Goal: Task Accomplishment & Management: Manage account settings

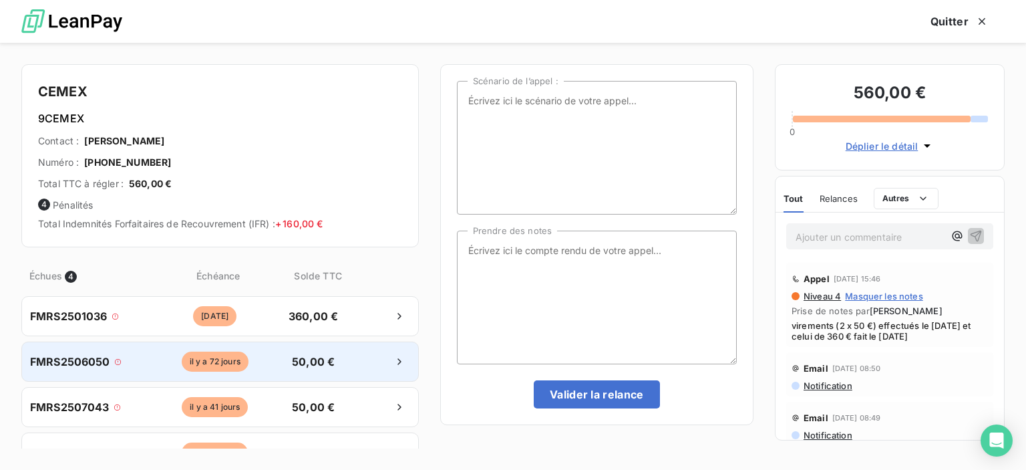
scroll to position [329, 212]
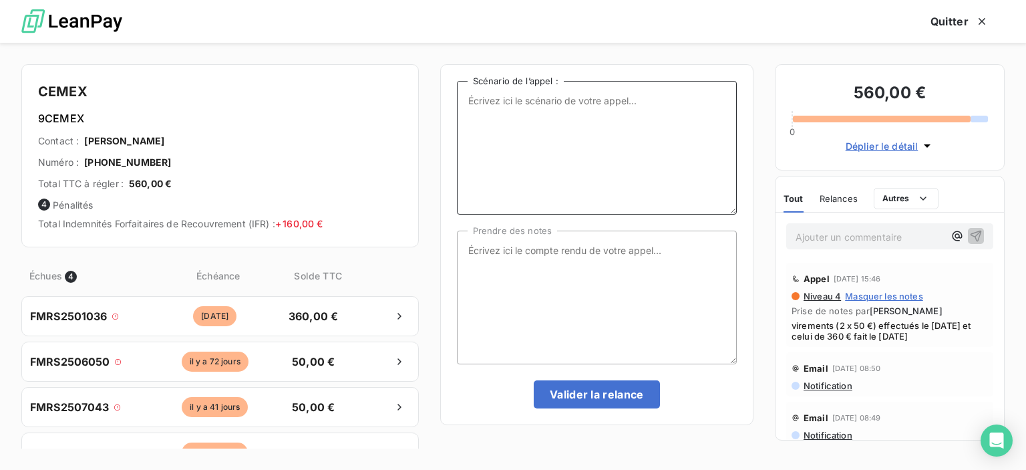
click at [473, 107] on textarea "Scénario de l’appel :" at bounding box center [597, 148] width 280 height 134
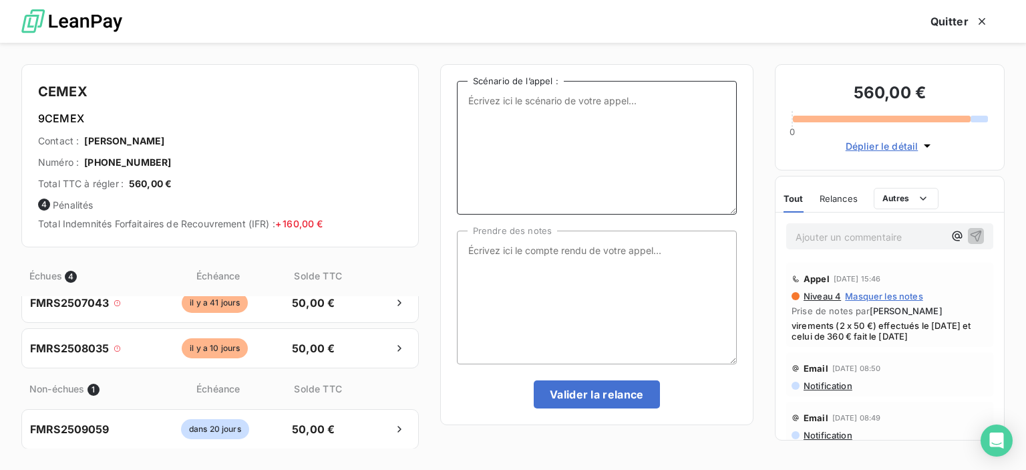
scroll to position [0, 0]
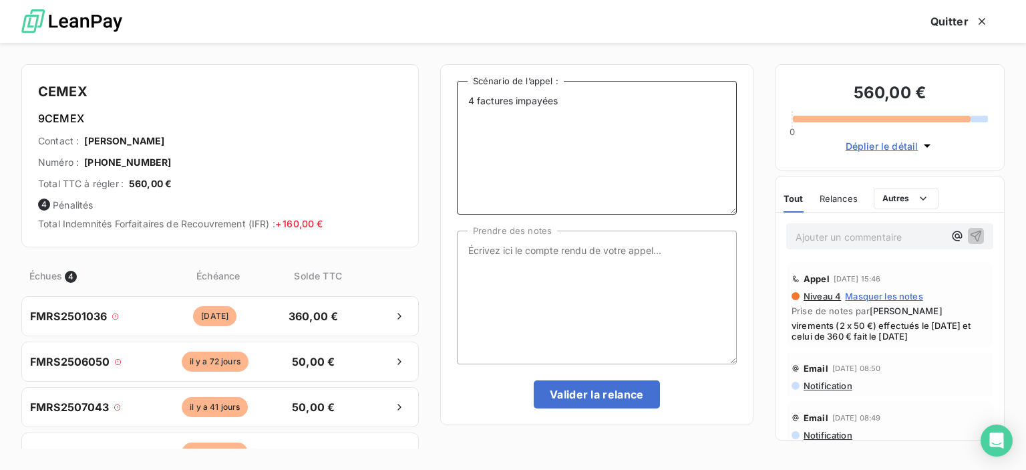
type textarea "4 factures impayées"
click at [494, 259] on textarea "Prendre des notes" at bounding box center [597, 298] width 280 height 134
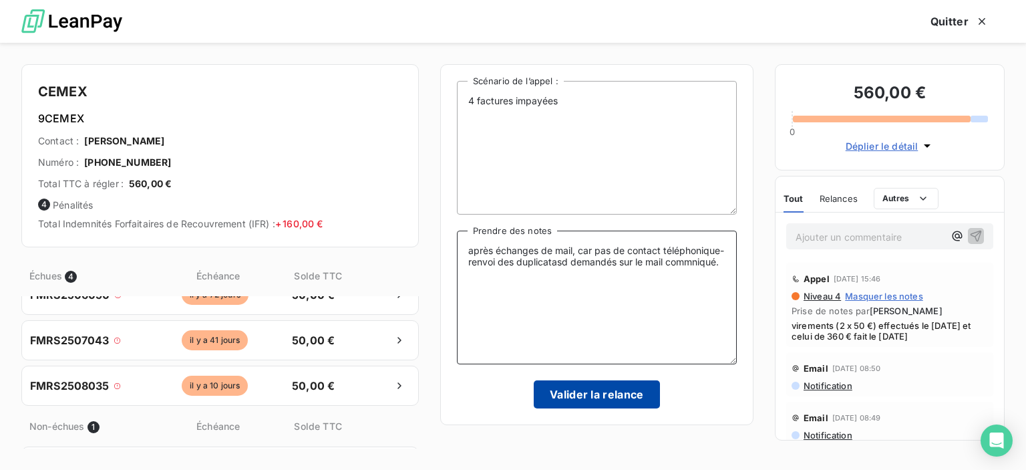
type textarea "après échanges de mail, car pas de contact téléphonique- renvoi des duplicatasd…"
click at [588, 401] on button "Valider la relance" at bounding box center [597, 394] width 126 height 28
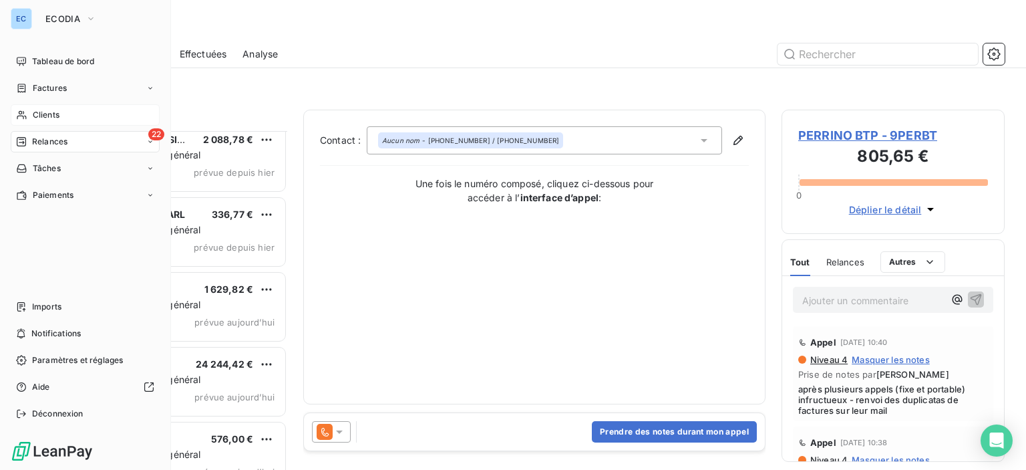
click at [37, 112] on span "Clients" at bounding box center [46, 115] width 27 height 12
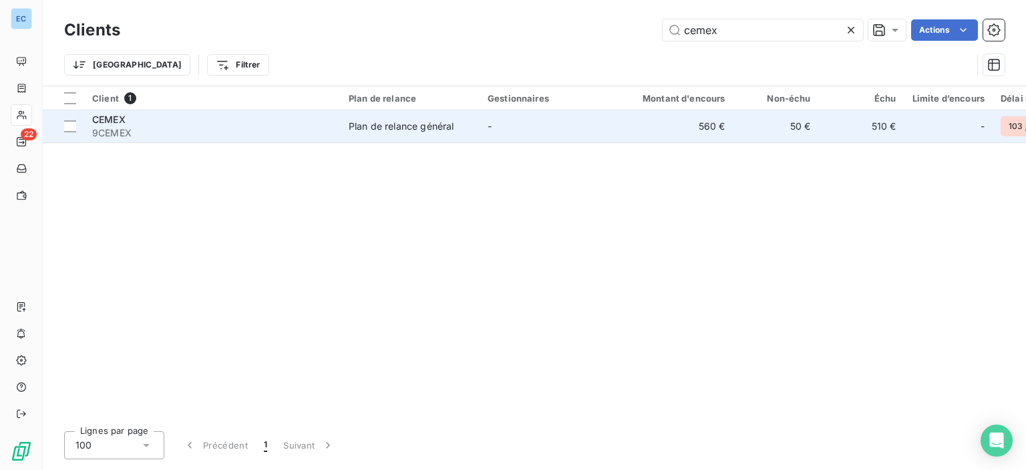
type input "cemex"
click at [406, 124] on div "Plan de relance général" at bounding box center [401, 126] width 105 height 13
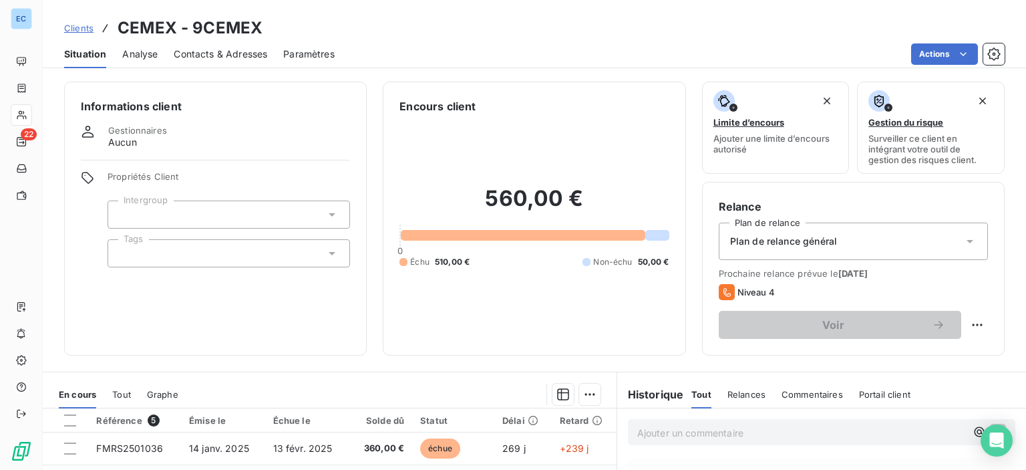
scroll to position [67, 0]
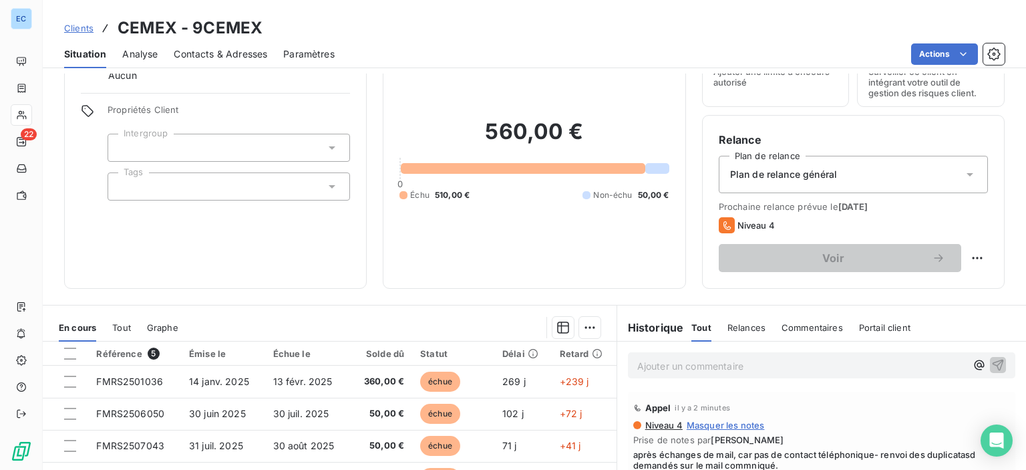
click at [808, 331] on span "Commentaires" at bounding box center [812, 327] width 61 height 11
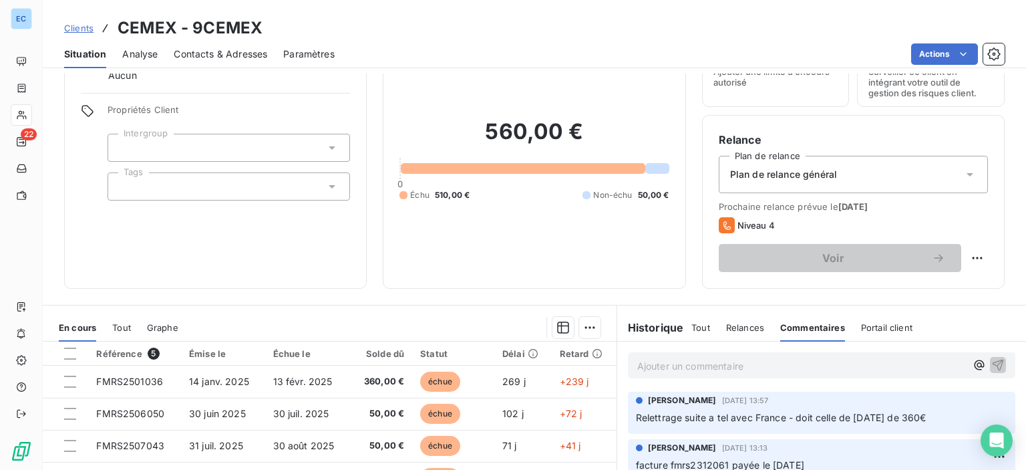
click at [690, 366] on p "Ajouter un commentaire ﻿" at bounding box center [801, 365] width 329 height 17
click at [641, 370] on p "Ajouter un commentaire ﻿" at bounding box center [801, 365] width 329 height 17
click at [782, 329] on span "Commentaires" at bounding box center [812, 327] width 65 height 11
click at [649, 365] on p "Ajouter un commentaire ﻿" at bounding box center [801, 365] width 329 height 17
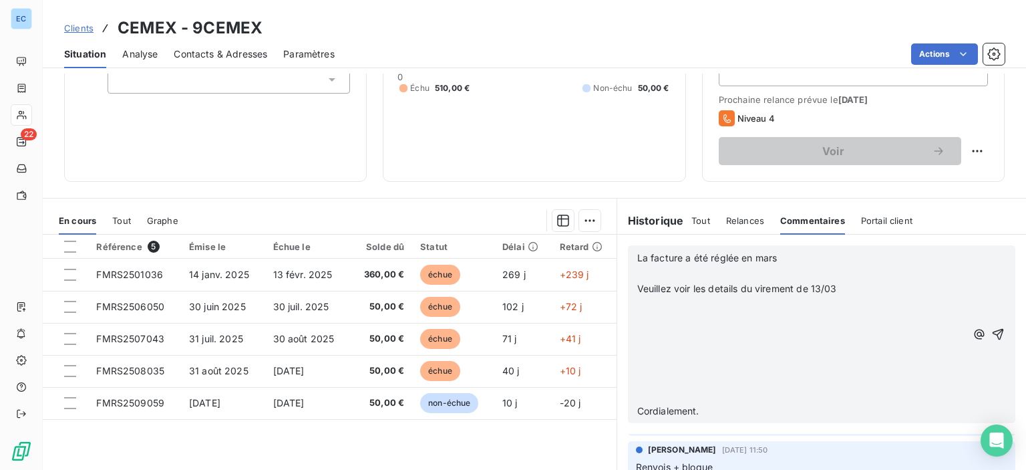
scroll to position [200, 0]
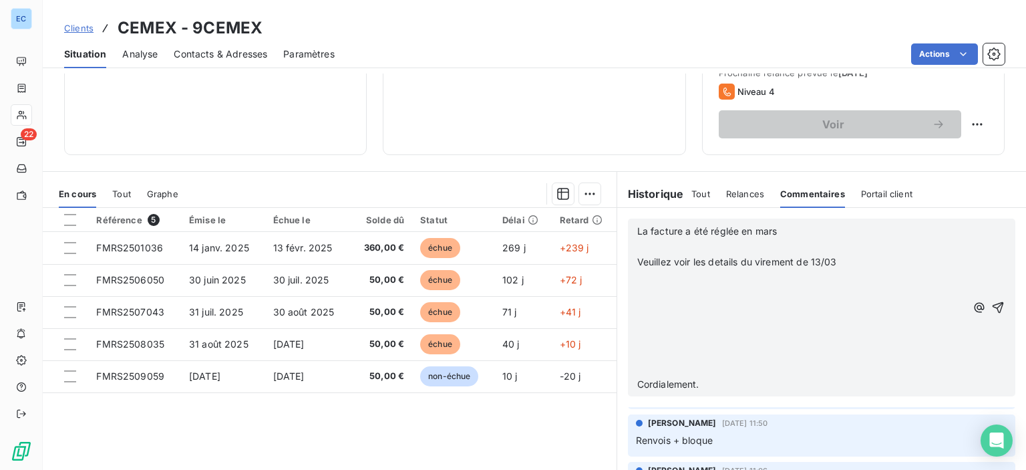
drag, startPoint x: 832, startPoint y: 261, endPoint x: 626, endPoint y: 270, distance: 206.0
click at [628, 270] on div "La facture a été réglée en mars ﻿ Veuillez voir les details du virement de 13/0…" at bounding box center [822, 308] width 388 height 178
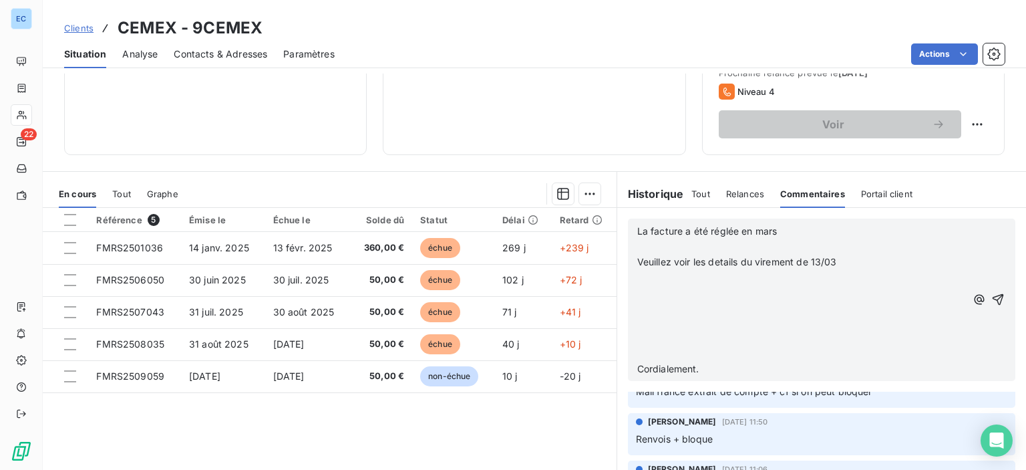
scroll to position [327, 0]
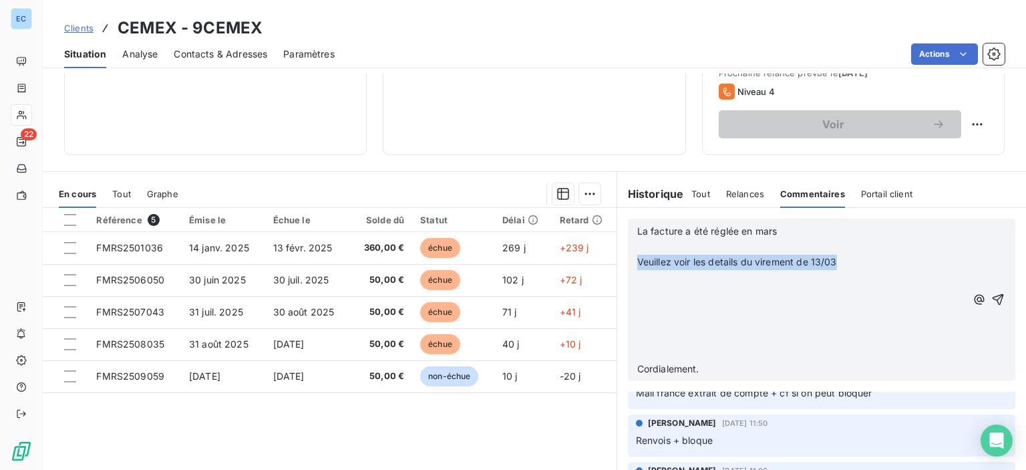
drag, startPoint x: 831, startPoint y: 258, endPoint x: 624, endPoint y: 263, distance: 206.5
click at [628, 263] on div "La facture a été réglée en mars ﻿ Veuillez voir les details du virement de 13/0…" at bounding box center [822, 300] width 388 height 162
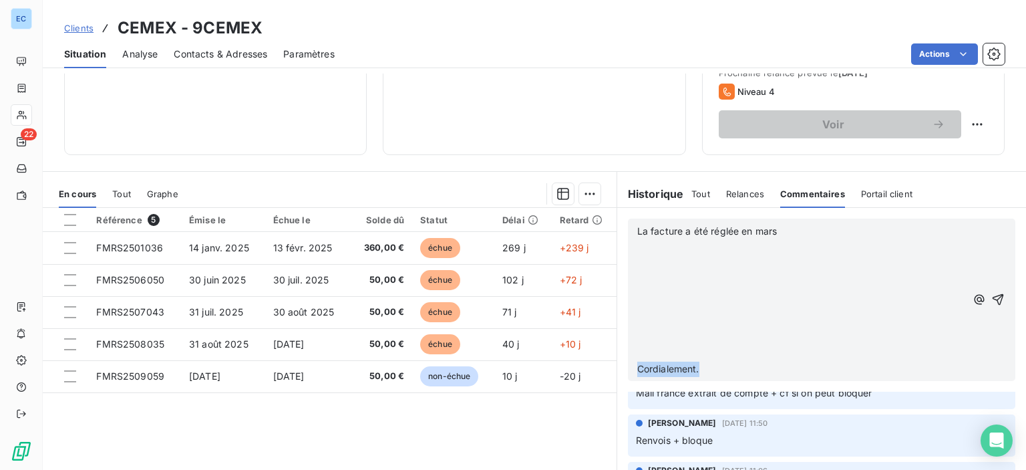
drag, startPoint x: 714, startPoint y: 364, endPoint x: 622, endPoint y: 366, distance: 91.6
click at [628, 366] on div "La facture a été réglée en mars ﻿ ﻿ ﻿ ﻿ ﻿ ﻿ Cordialement." at bounding box center [822, 300] width 388 height 162
click at [782, 232] on p "La facture a été réglée en mars" at bounding box center [801, 231] width 329 height 15
click at [682, 229] on span "La facture a été réglée en mars le [DATE]" at bounding box center [729, 230] width 184 height 11
click at [680, 230] on span "La facture a été réglée en mars le [DATE]" at bounding box center [729, 230] width 184 height 11
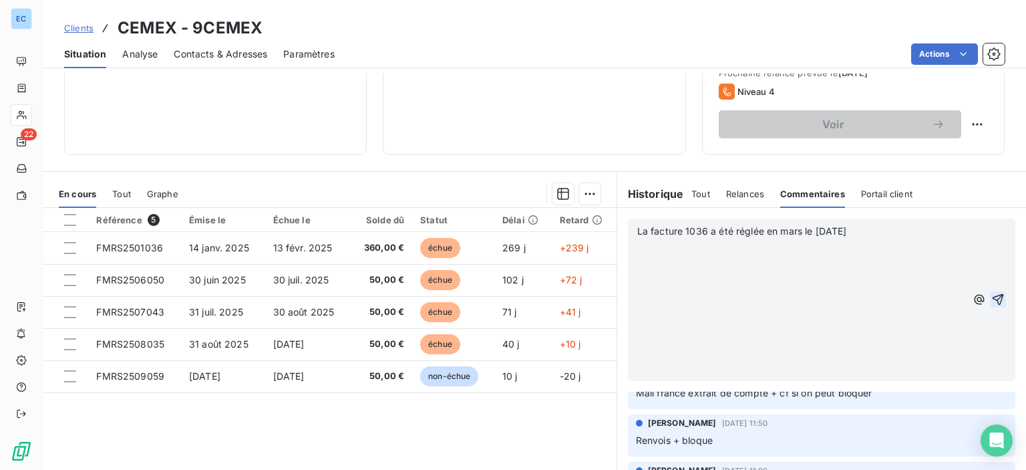
click at [992, 300] on icon "button" at bounding box center [998, 299] width 13 height 13
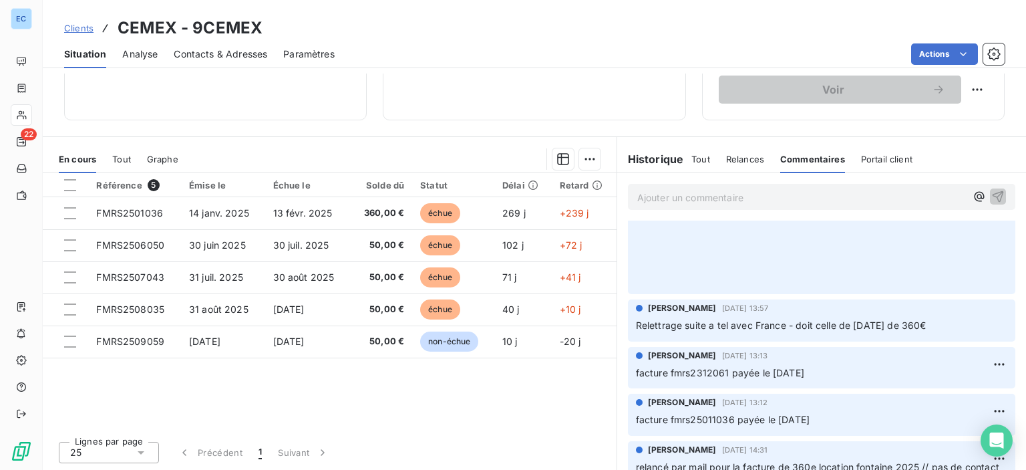
scroll to position [0, 0]
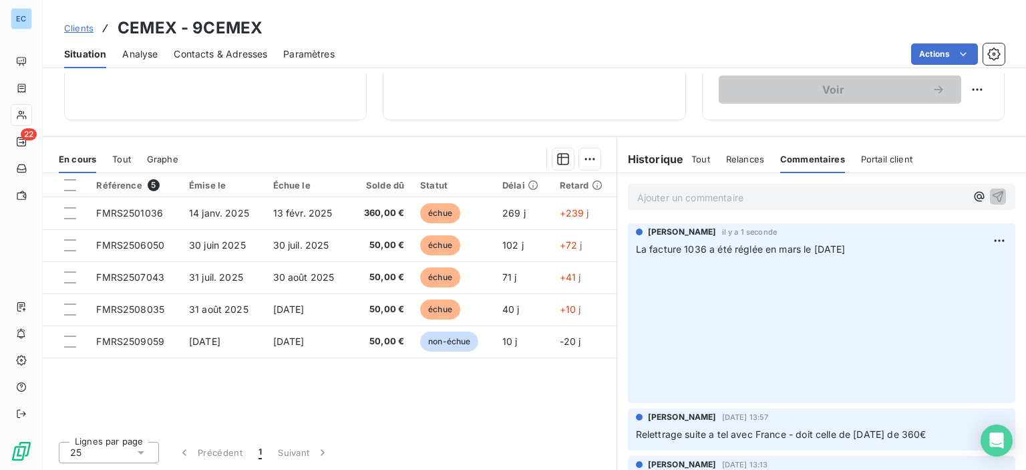
click at [647, 284] on p "La facture 1036 a été réglée en mars le [DATE] ﻿ ﻿ ﻿ ﻿ ﻿ ﻿ ﻿" at bounding box center [822, 318] width 372 height 153
